Goal: Obtain resource: Download file/media

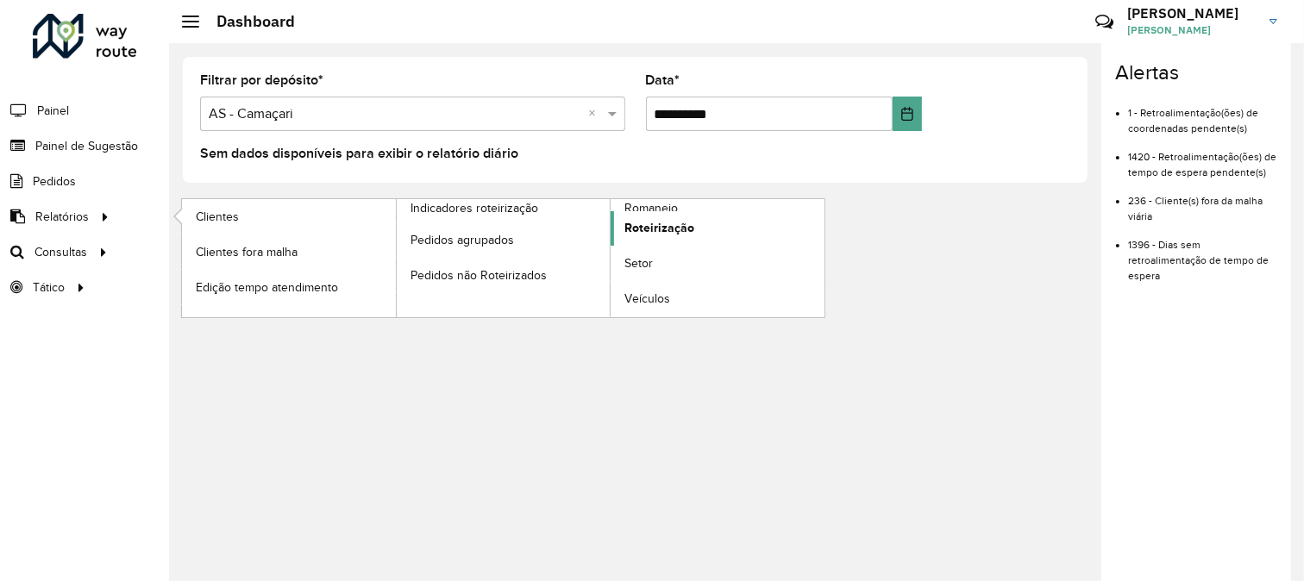
click at [691, 236] on span "Roteirização" at bounding box center [660, 228] width 70 height 18
click at [216, 211] on span "Clientes" at bounding box center [219, 217] width 47 height 18
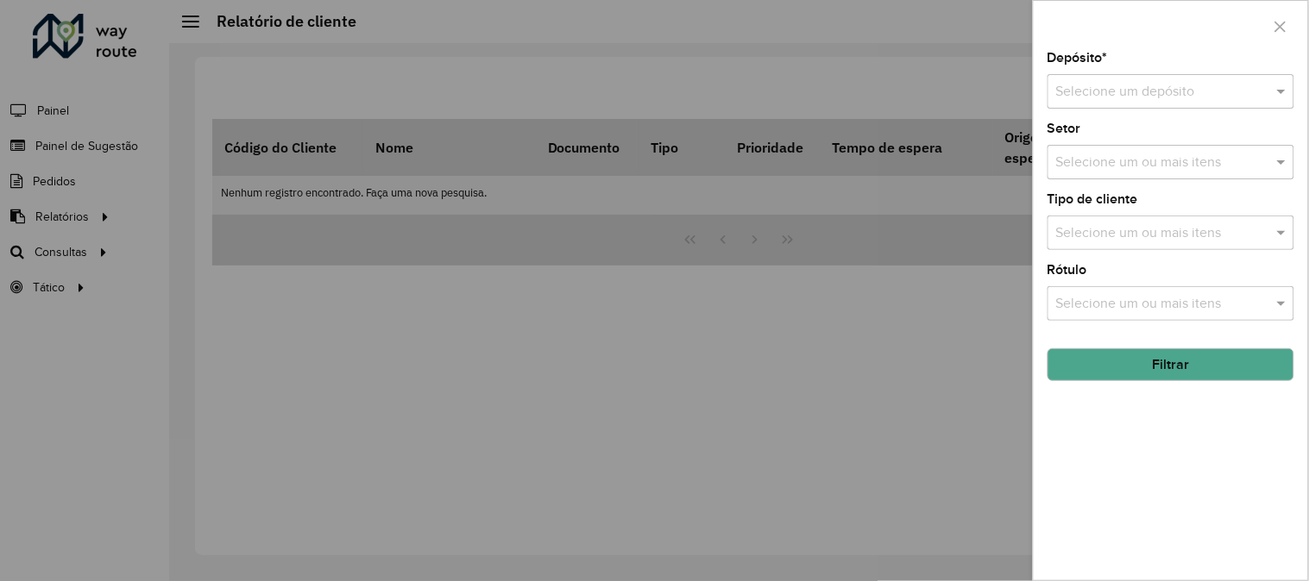
click at [1214, 108] on div "Selecione um depósito" at bounding box center [1170, 91] width 247 height 35
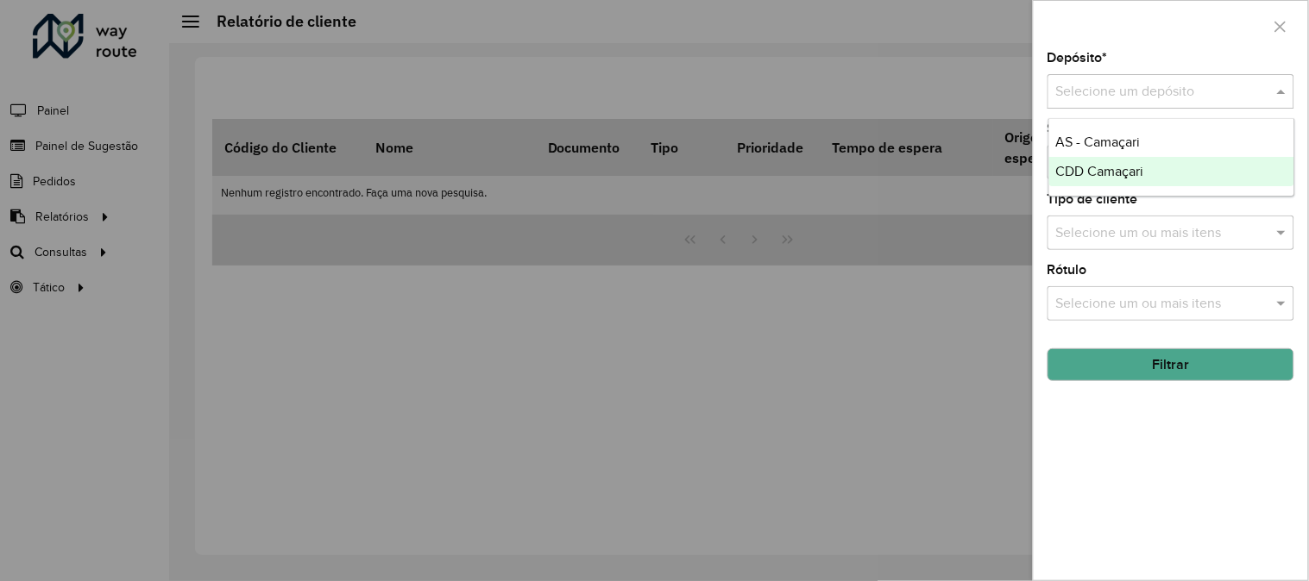
click at [1115, 165] on span "CDD Camaçari" at bounding box center [1100, 171] width 88 height 15
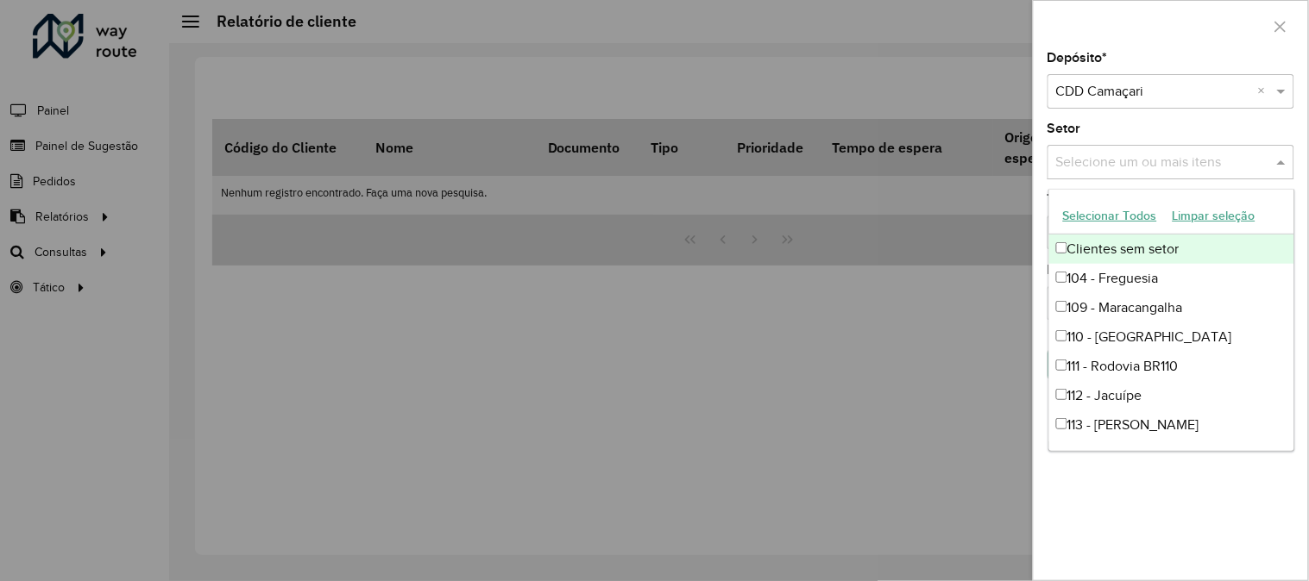
click at [1252, 170] on input "text" at bounding box center [1162, 163] width 221 height 21
click at [1244, 168] on input "text" at bounding box center [1162, 163] width 221 height 21
click at [1221, 107] on div "Selecione um depósito × CDD Camaçari ×" at bounding box center [1170, 91] width 247 height 35
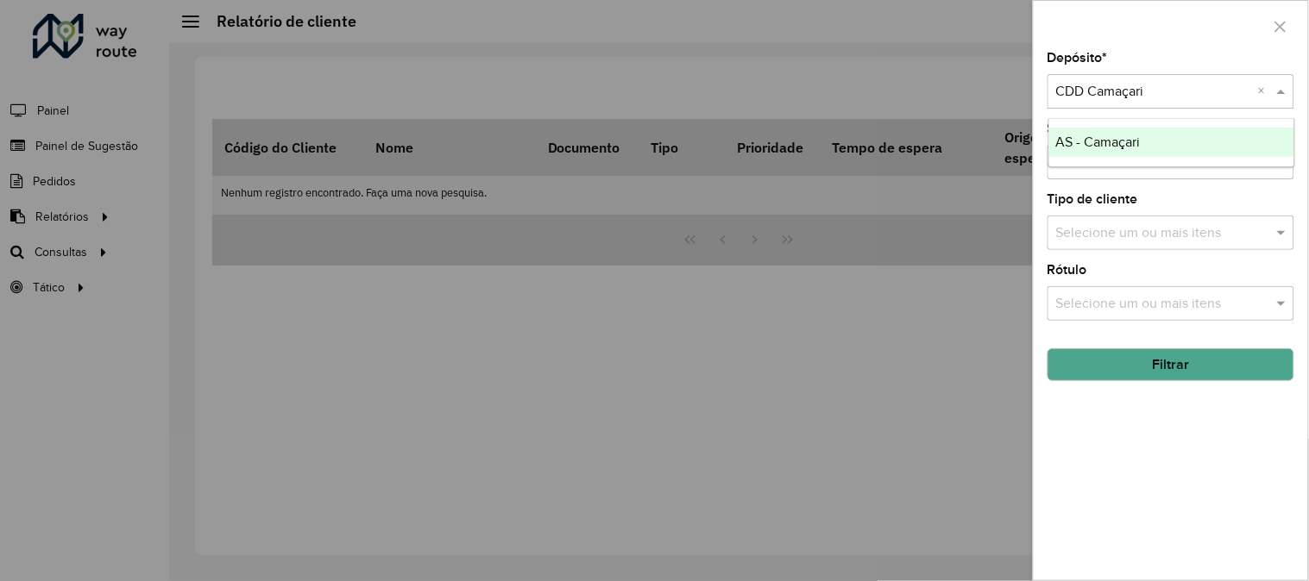
click at [1177, 364] on button "Filtrar" at bounding box center [1170, 365] width 247 height 33
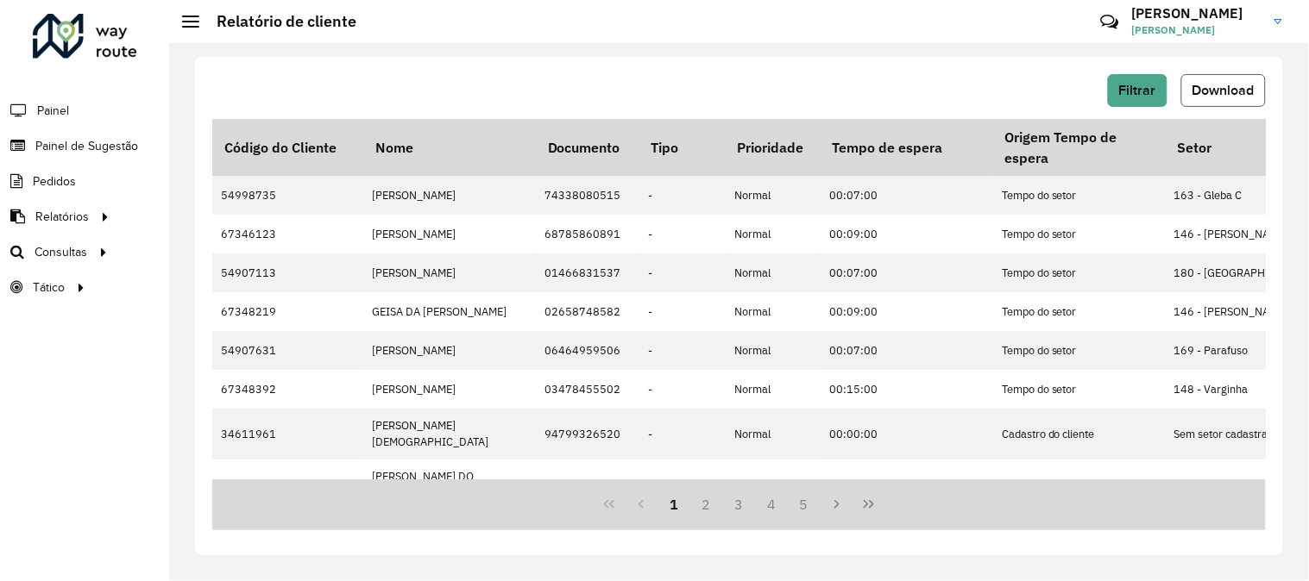
click at [1235, 92] on span "Download" at bounding box center [1223, 90] width 62 height 15
